Goal: Check status: Check status

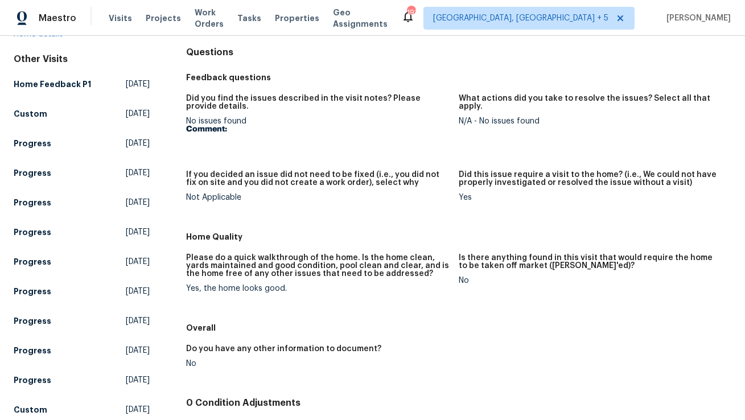
scroll to position [102, 0]
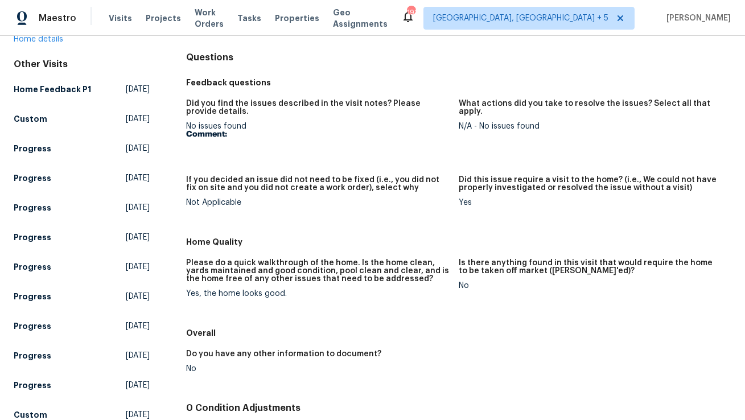
click at [217, 126] on div "No issues found Comment:" at bounding box center [317, 130] width 263 height 16
copy div "No issues found"
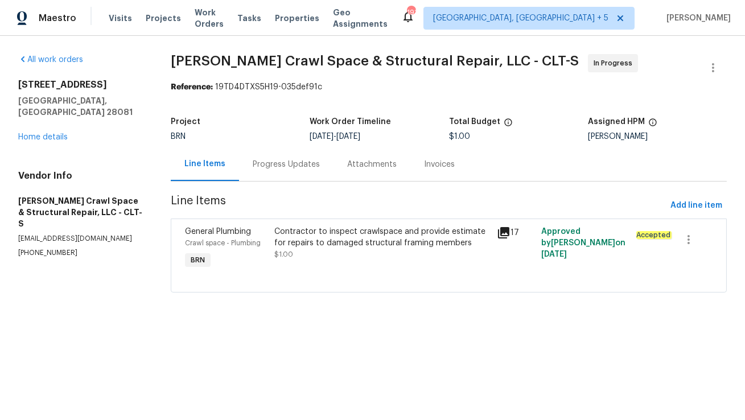
click at [297, 163] on div "Progress Updates" at bounding box center [286, 164] width 67 height 11
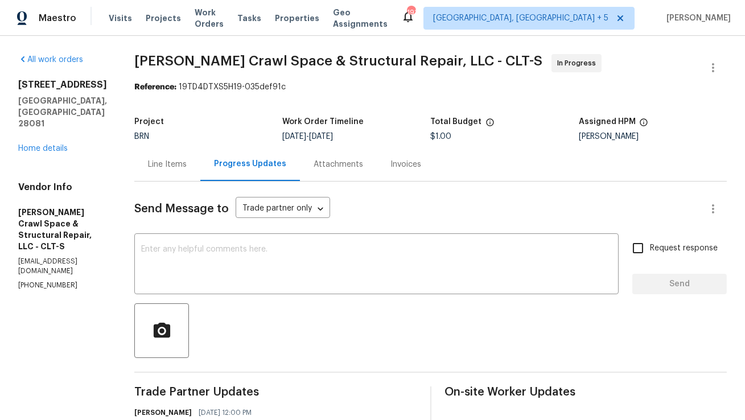
click at [155, 168] on div "Line Items" at bounding box center [167, 164] width 66 height 34
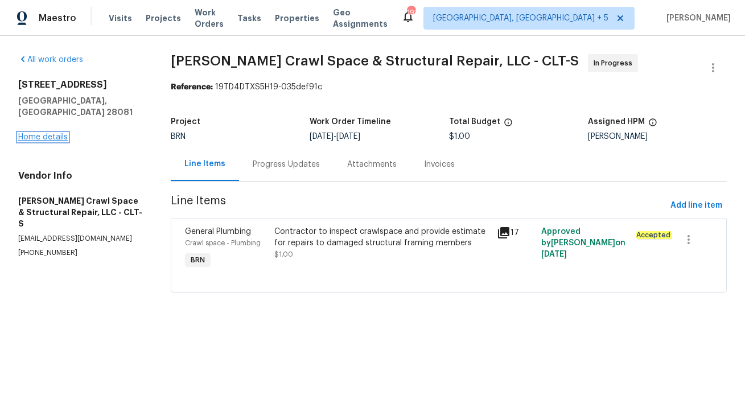
click at [51, 133] on link "Home details" at bounding box center [43, 137] width 50 height 8
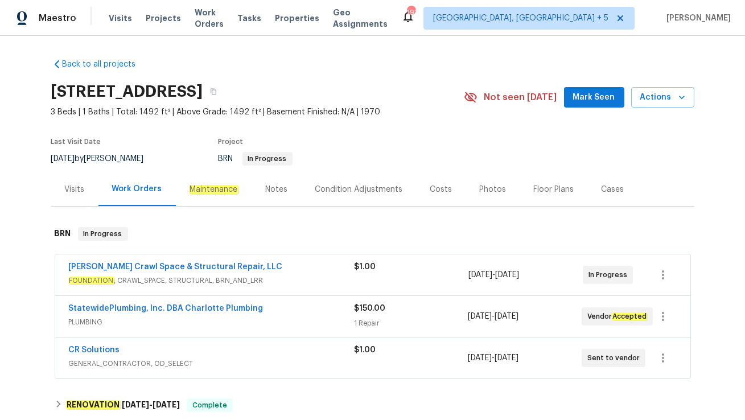
click at [292, 269] on div "Falcone Crawl Space & Structural Repair, LLC" at bounding box center [212, 268] width 286 height 14
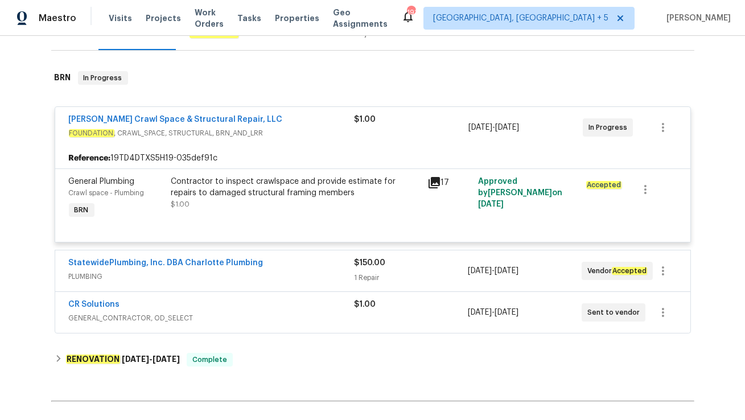
scroll to position [183, 0]
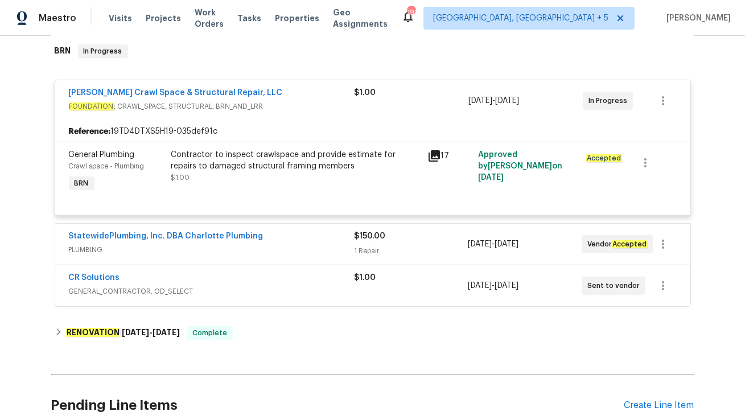
click at [281, 254] on span "PLUMBING" at bounding box center [211, 249] width 285 height 11
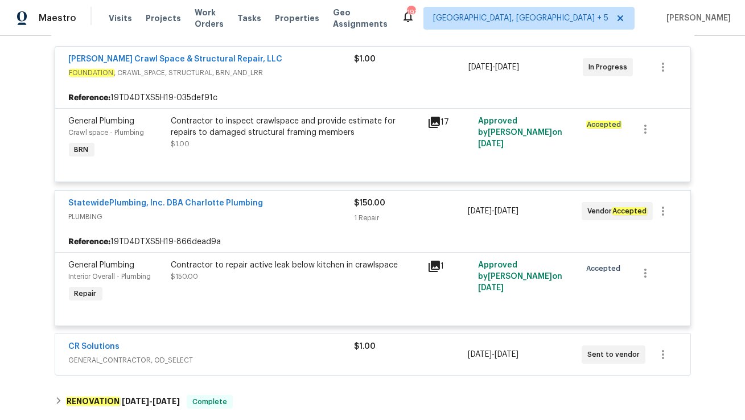
scroll to position [225, 0]
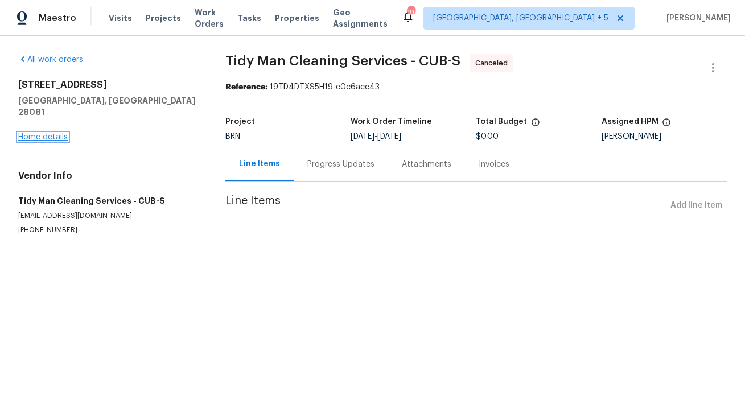
click at [56, 133] on link "Home details" at bounding box center [43, 137] width 50 height 8
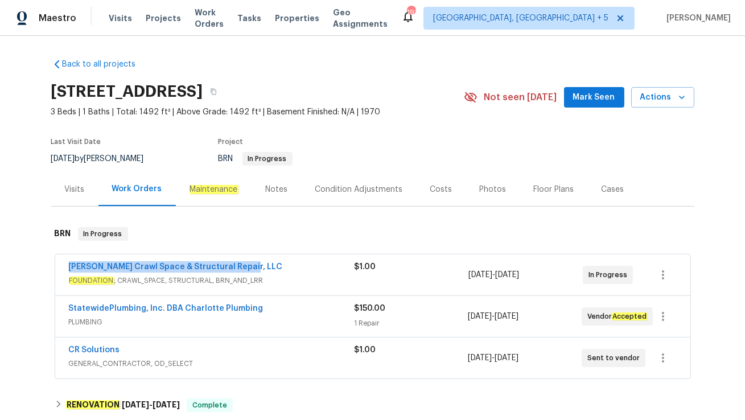
drag, startPoint x: 61, startPoint y: 266, endPoint x: 259, endPoint y: 267, distance: 198.0
click at [259, 267] on div "Falcone Crawl Space & Structural Repair, LLC FOUNDATION , CRAWL_SPACE, STRUCTUR…" at bounding box center [372, 274] width 635 height 41
copy link "Falcone Crawl Space & Structural Repair, LLC"
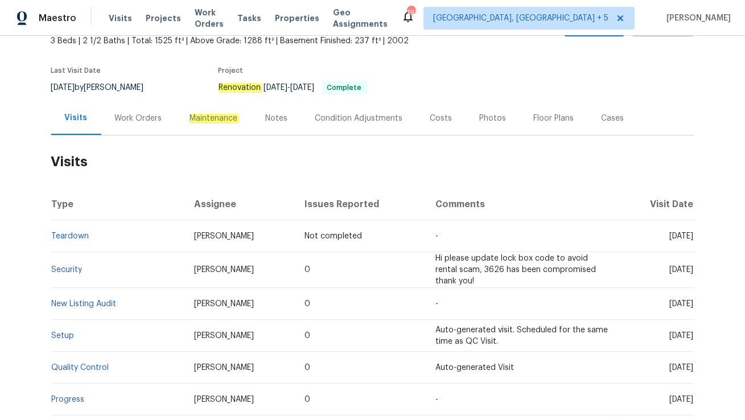
scroll to position [72, 0]
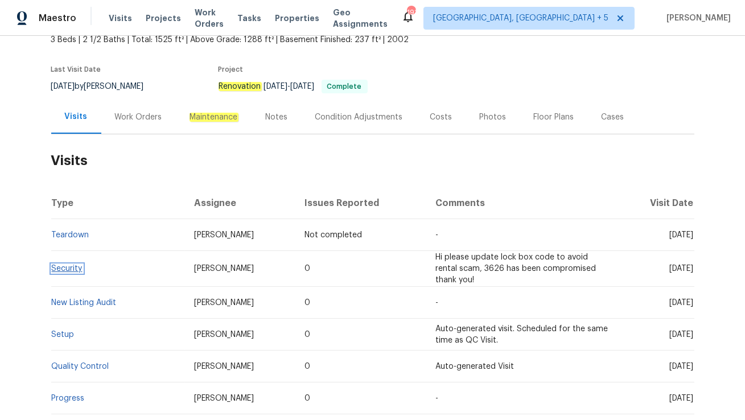
click at [71, 265] on link "Security" at bounding box center [67, 269] width 31 height 8
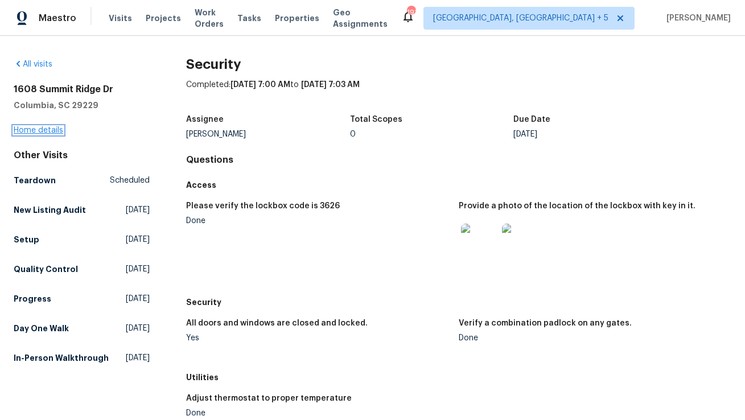
click at [53, 129] on link "Home details" at bounding box center [39, 130] width 50 height 8
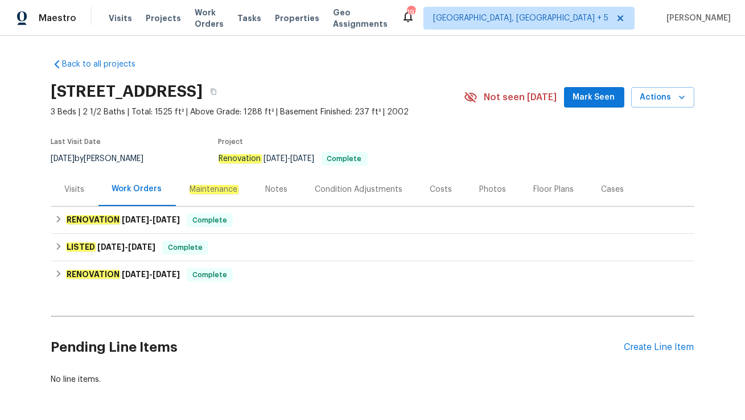
click at [79, 191] on div "Visits" at bounding box center [75, 189] width 20 height 11
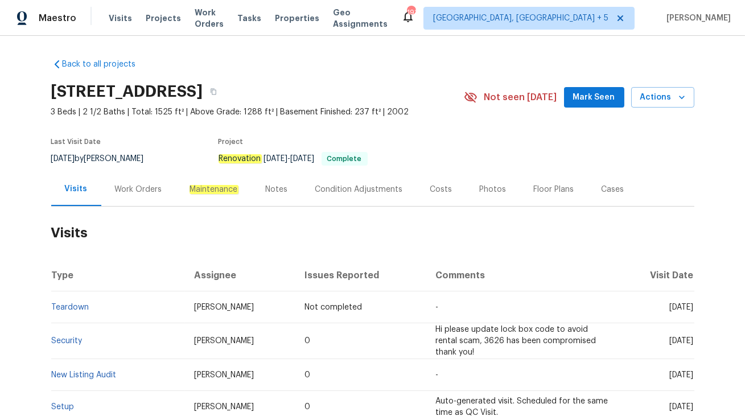
click at [149, 184] on div "Work Orders" at bounding box center [138, 189] width 47 height 11
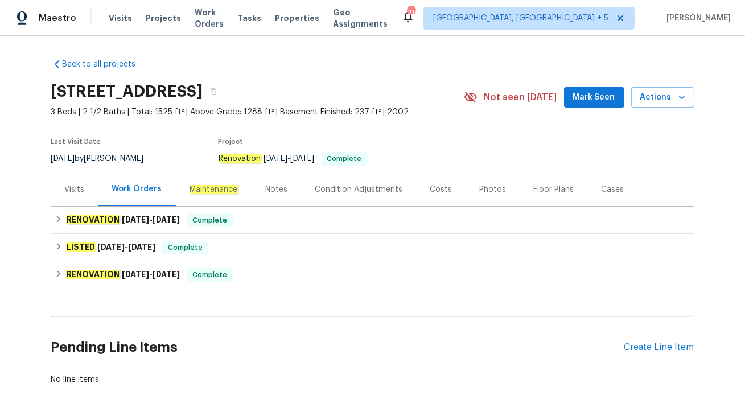
click at [85, 193] on div "Visits" at bounding box center [74, 189] width 47 height 34
